Goal: Book appointment/travel/reservation

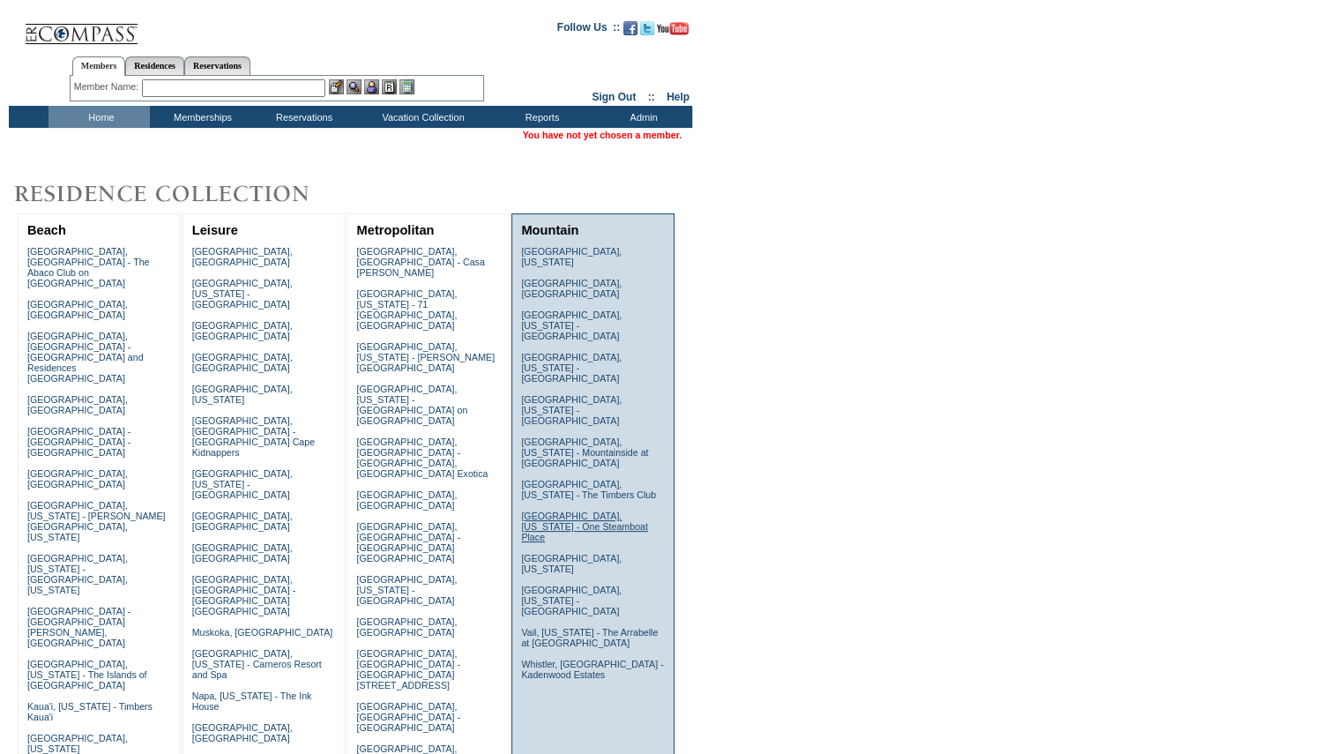
click at [584, 510] on link "[GEOGRAPHIC_DATA], [US_STATE] - One Steamboat Place" at bounding box center [584, 526] width 127 height 32
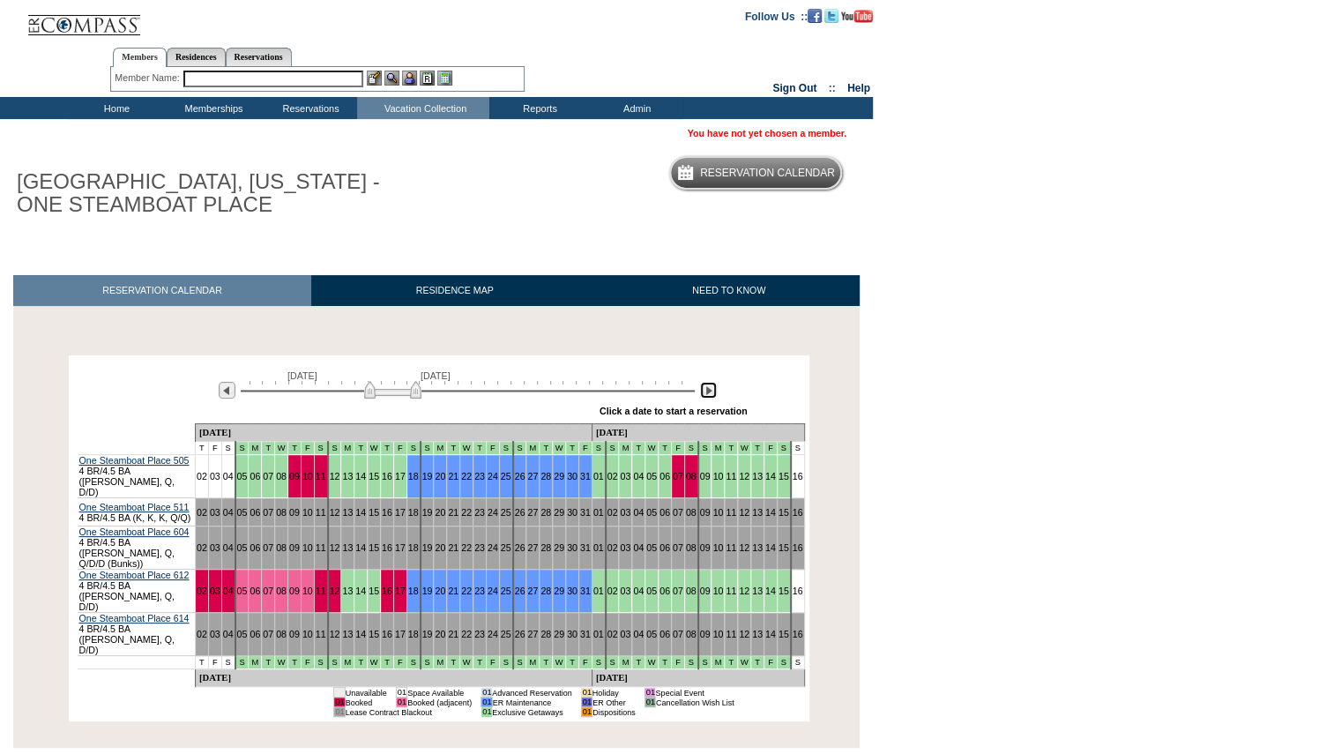
click at [711, 395] on img at bounding box center [708, 390] width 17 height 17
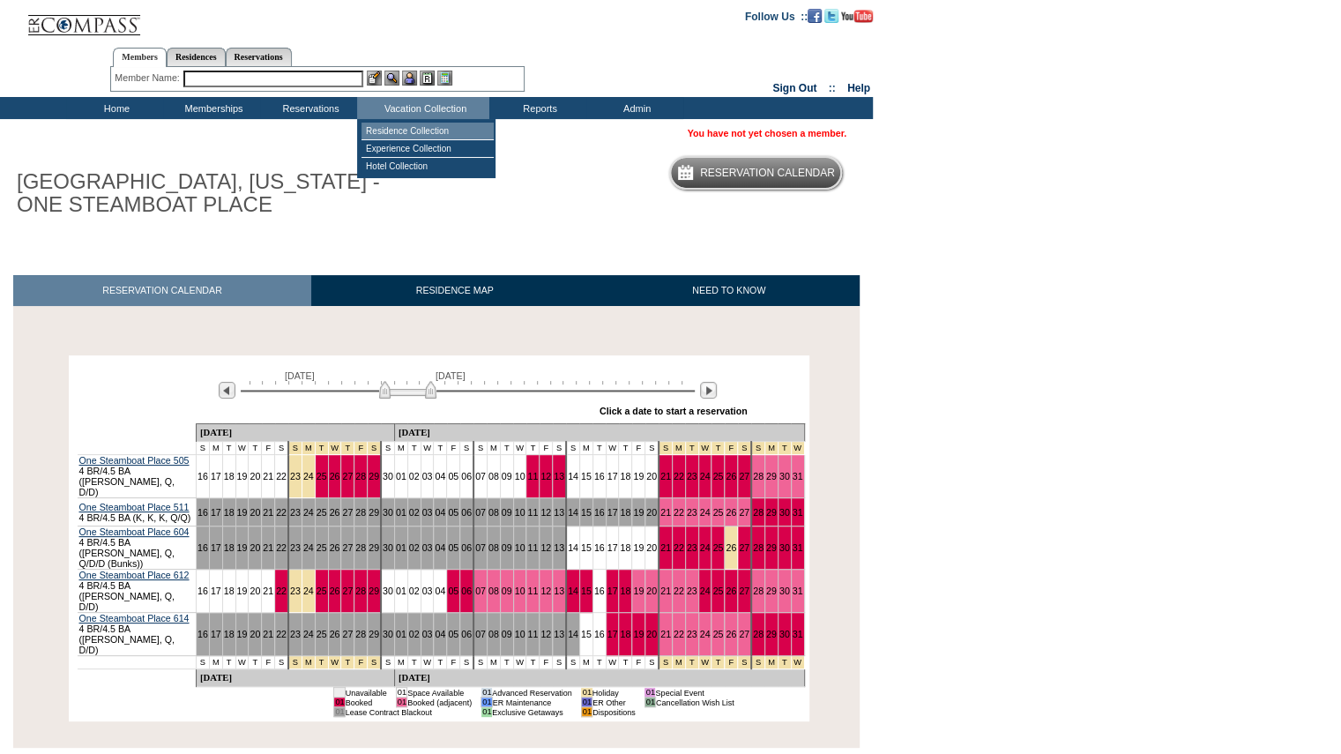
click at [437, 123] on td "Residence Collection" at bounding box center [427, 132] width 132 height 18
